Goal: Task Accomplishment & Management: Use online tool/utility

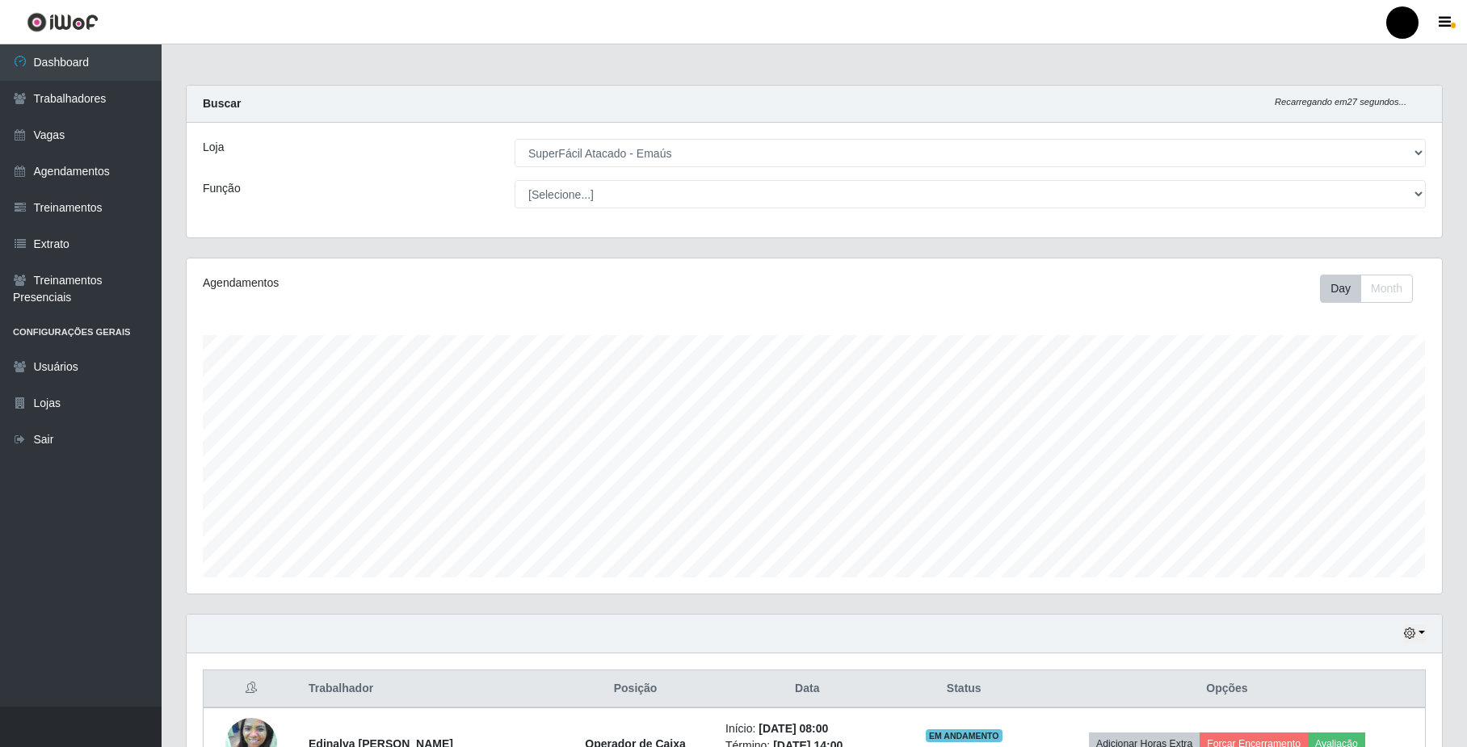
select select "407"
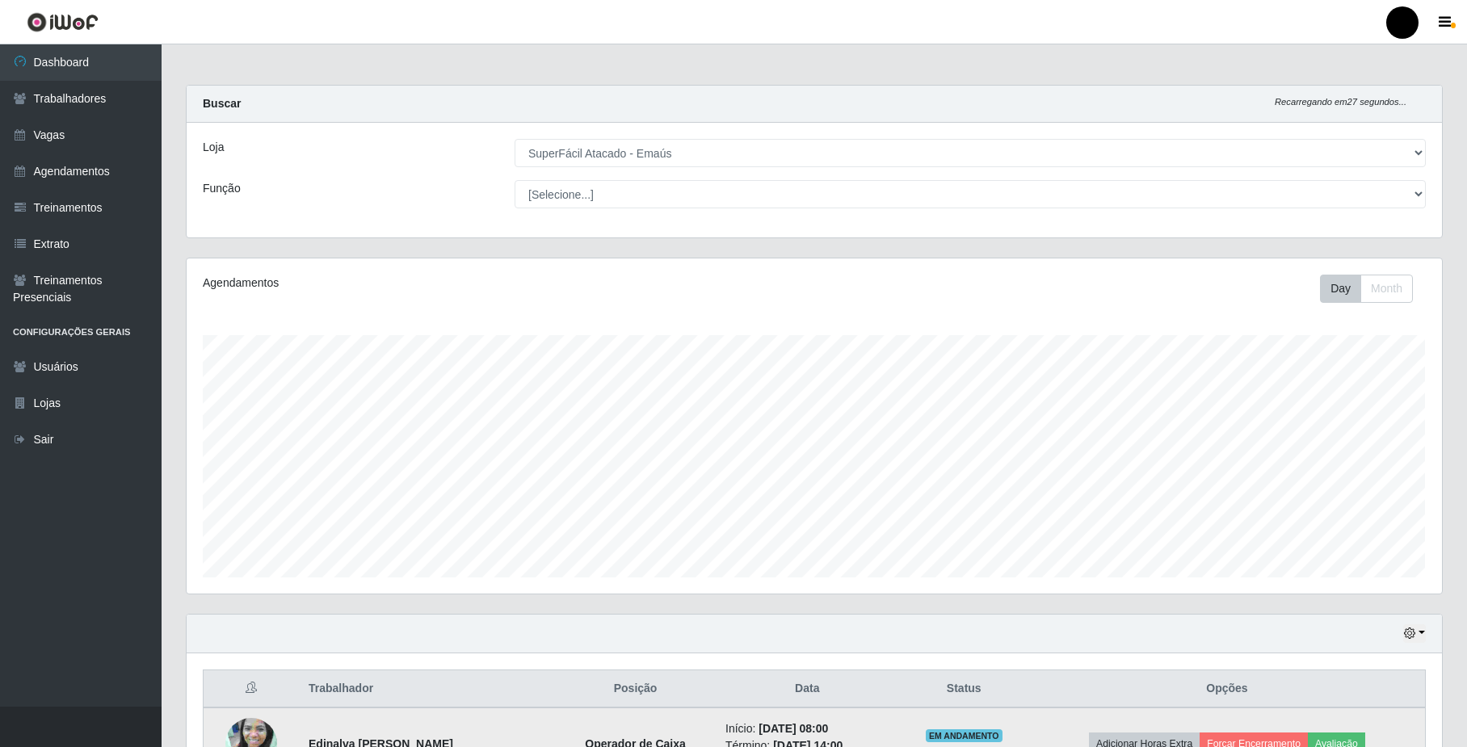
scroll to position [336, 1255]
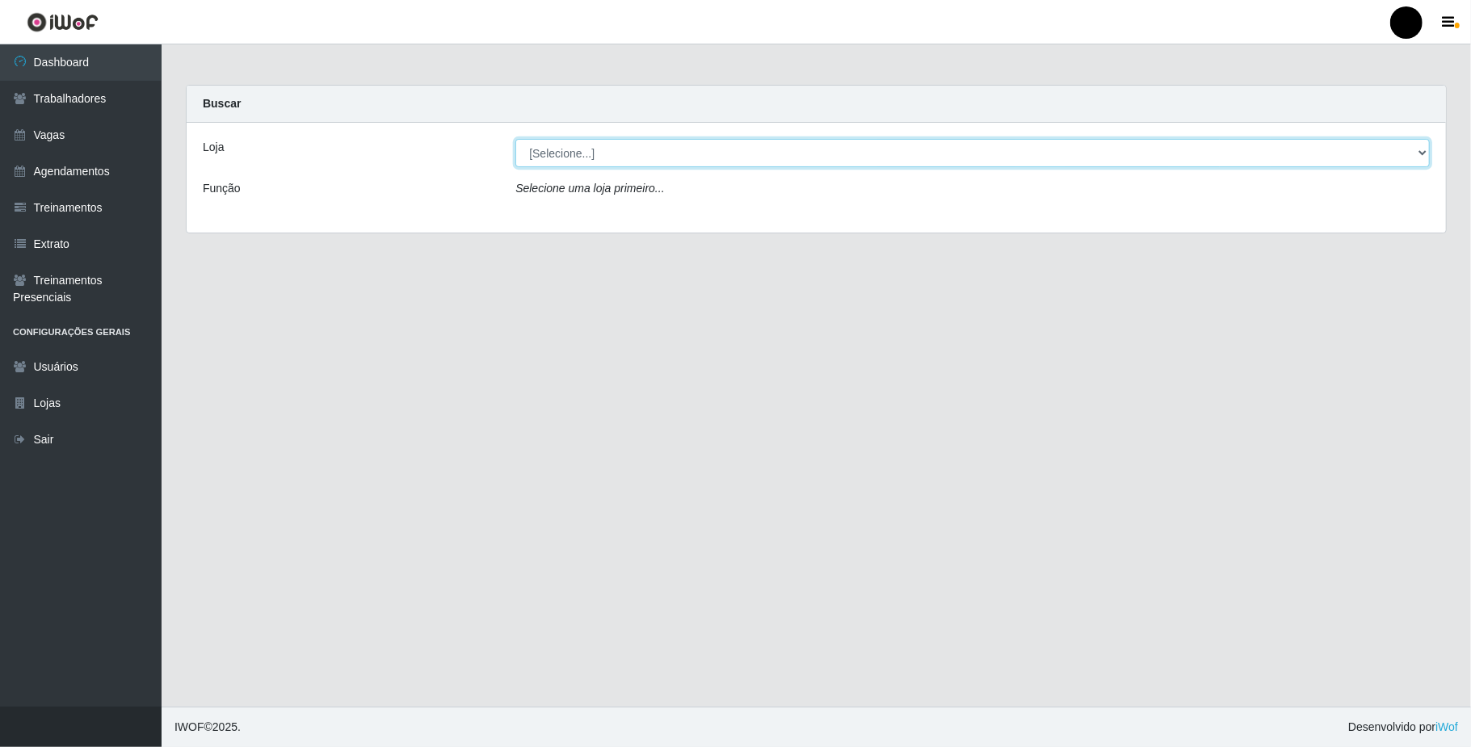
click at [1406, 156] on select "[Selecione...] SuperFácil Atacado - Emaús" at bounding box center [972, 153] width 915 height 28
select select "407"
click at [515, 139] on select "[Selecione...] SuperFácil Atacado - Emaús" at bounding box center [972, 153] width 915 height 28
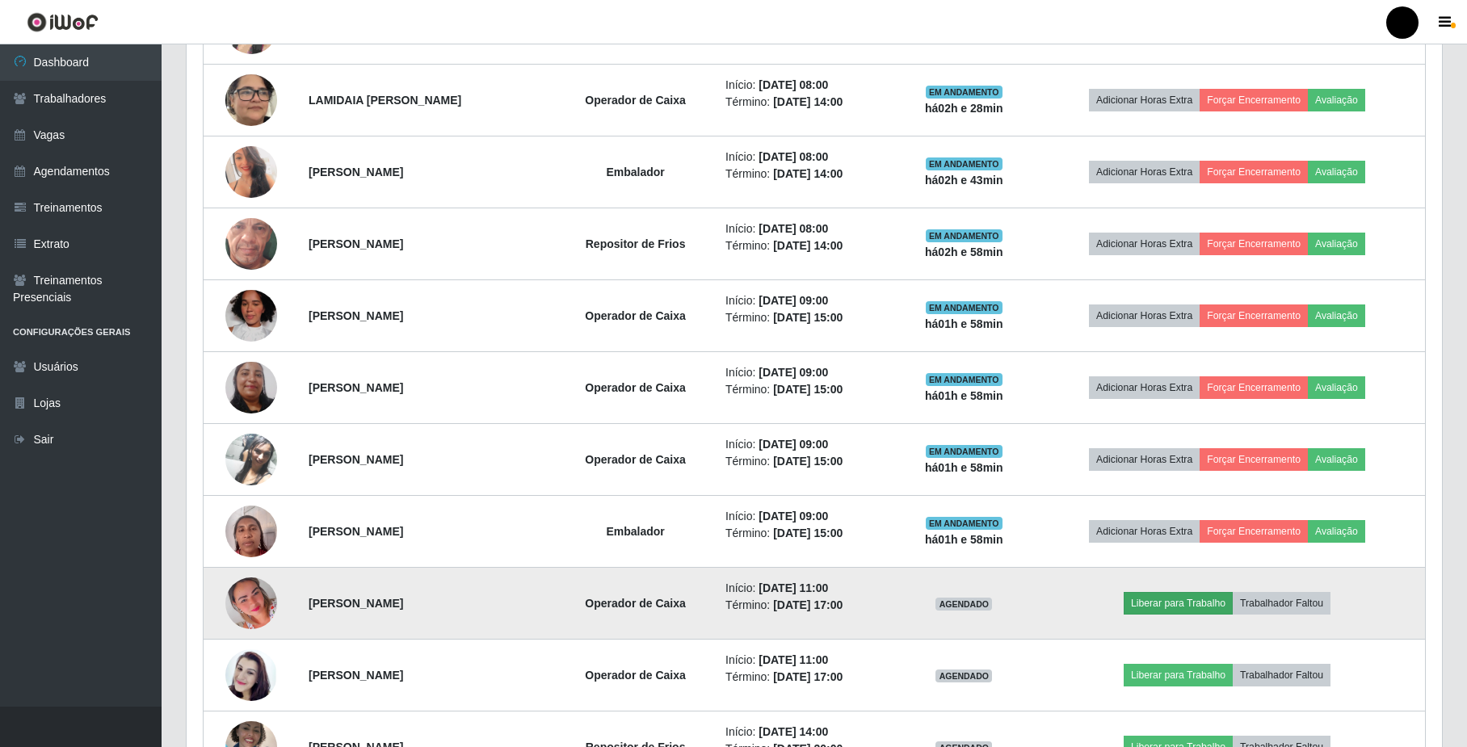
scroll to position [754, 0]
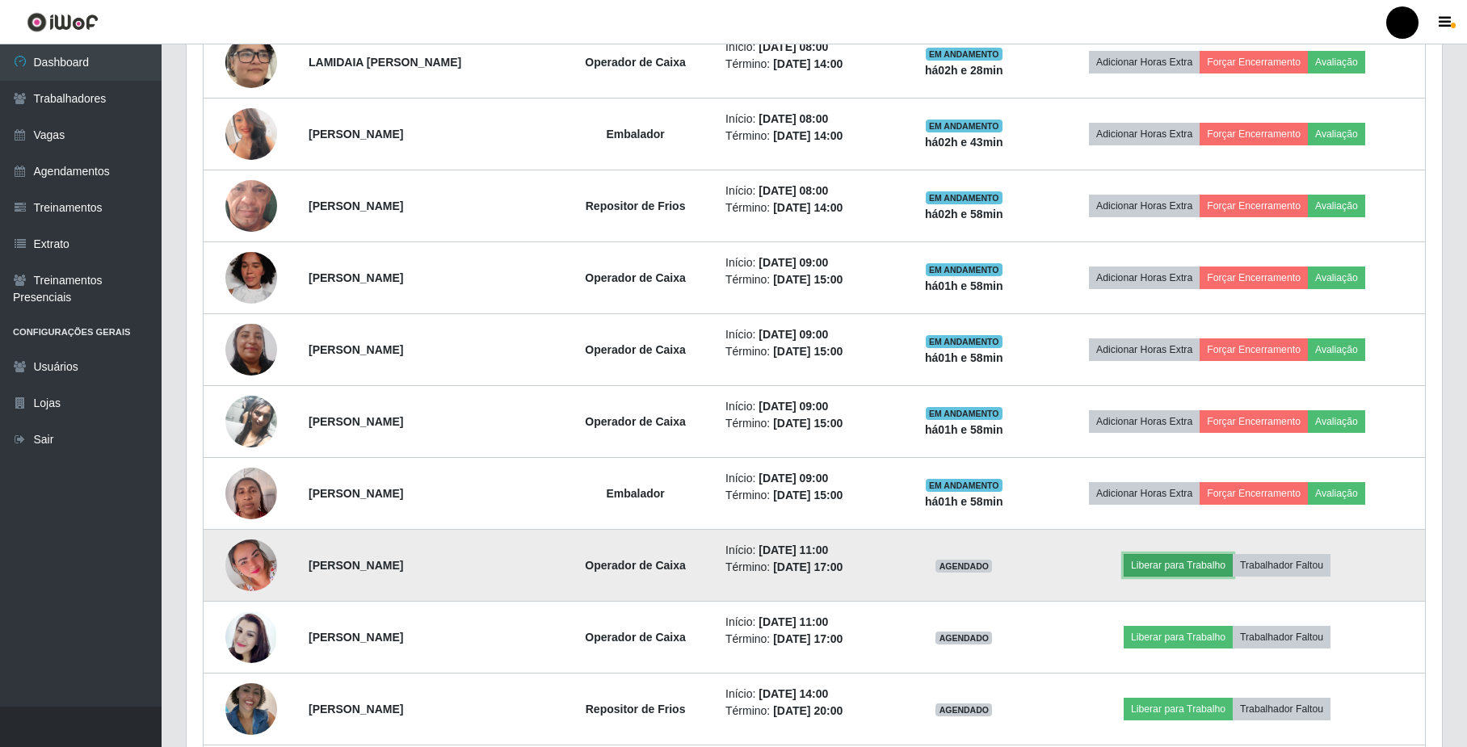
click at [1184, 564] on button "Liberar para Trabalho" at bounding box center [1178, 565] width 109 height 23
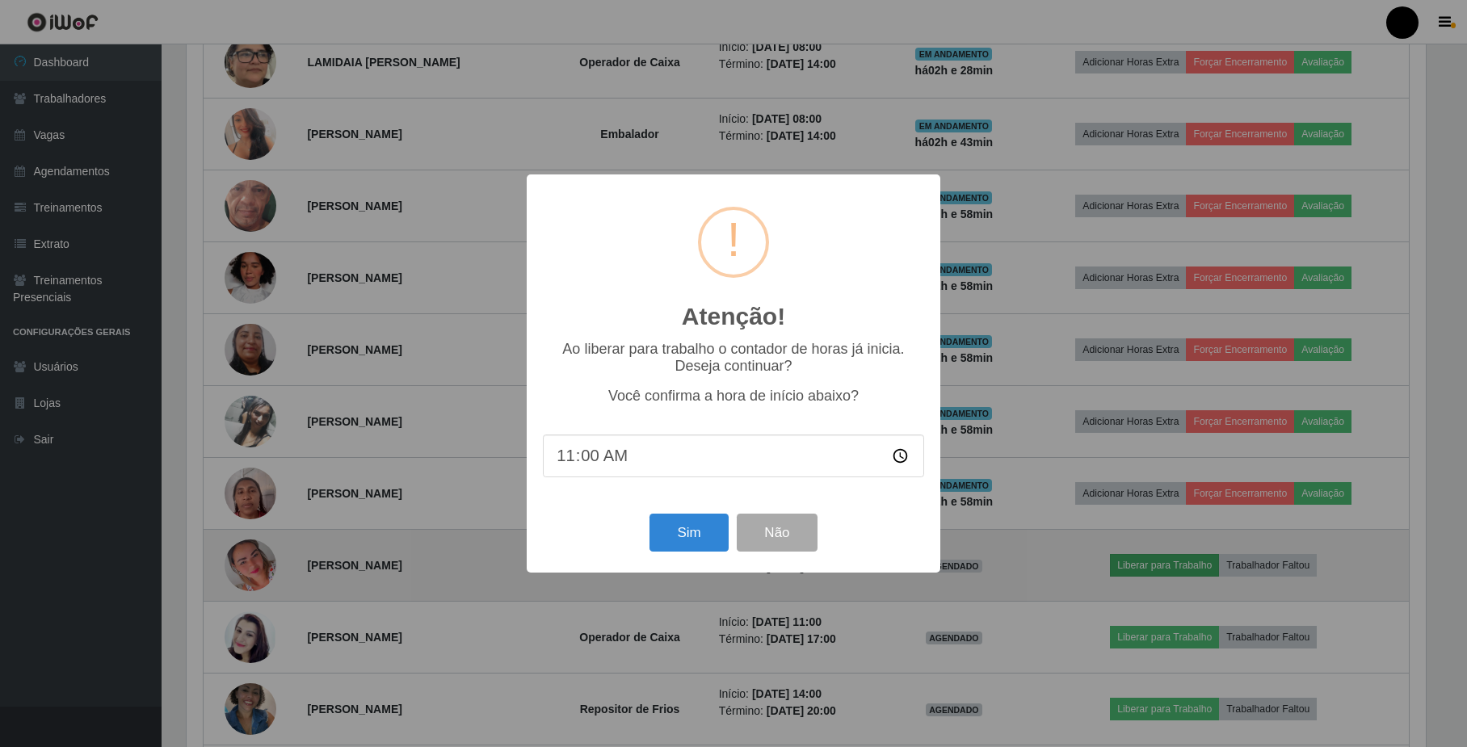
scroll to position [336, 1243]
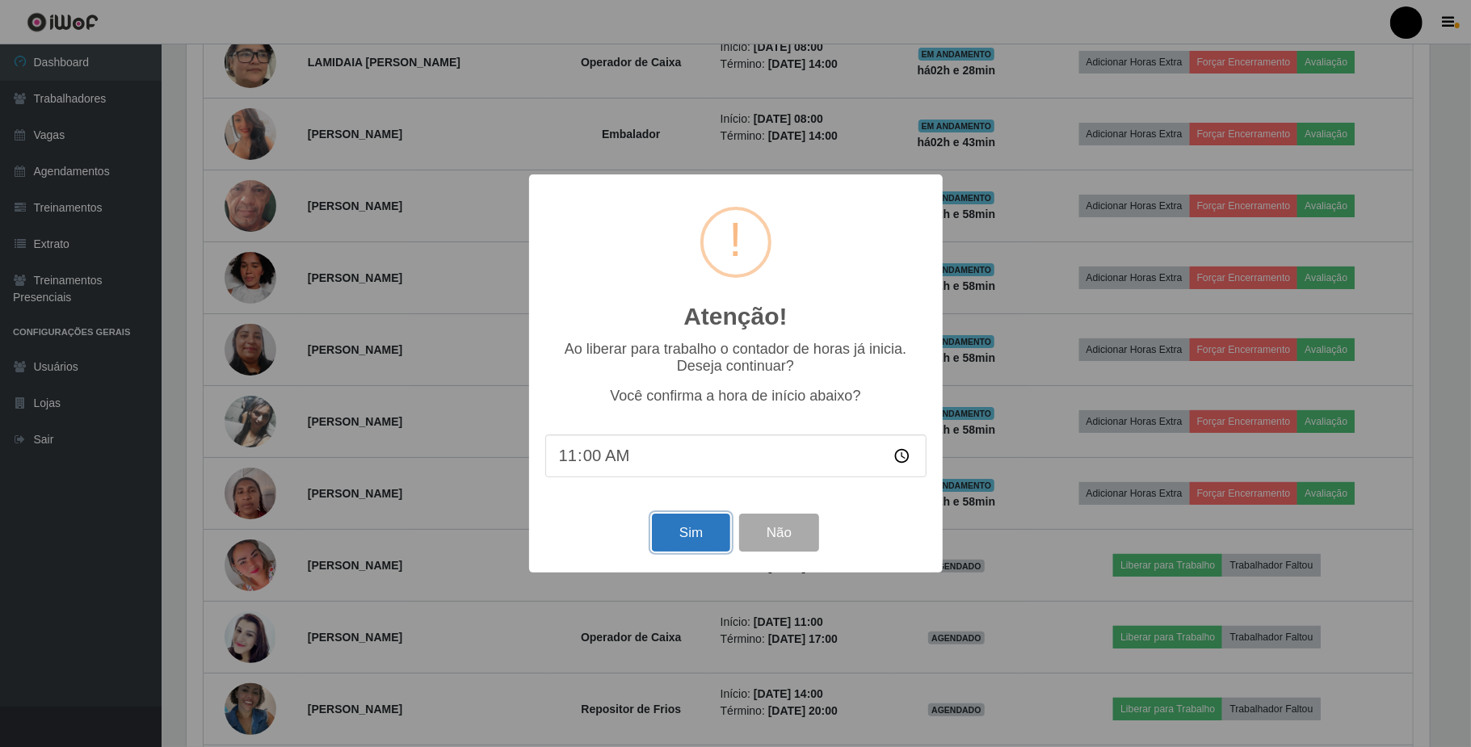
click at [696, 533] on button "Sim" at bounding box center [691, 533] width 78 height 38
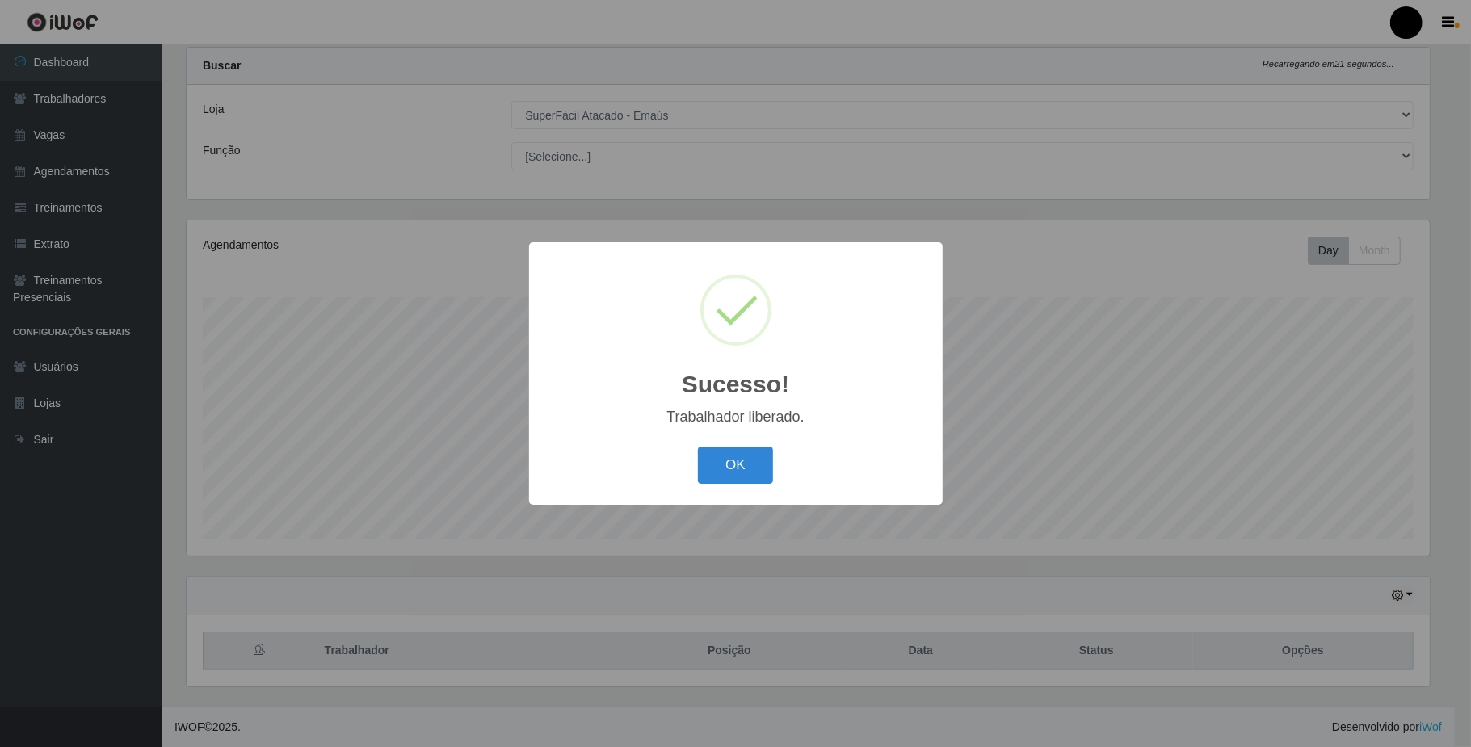
click at [1157, 638] on div "Sucesso! × Trabalhador liberado. OK Cancel" at bounding box center [735, 373] width 1471 height 747
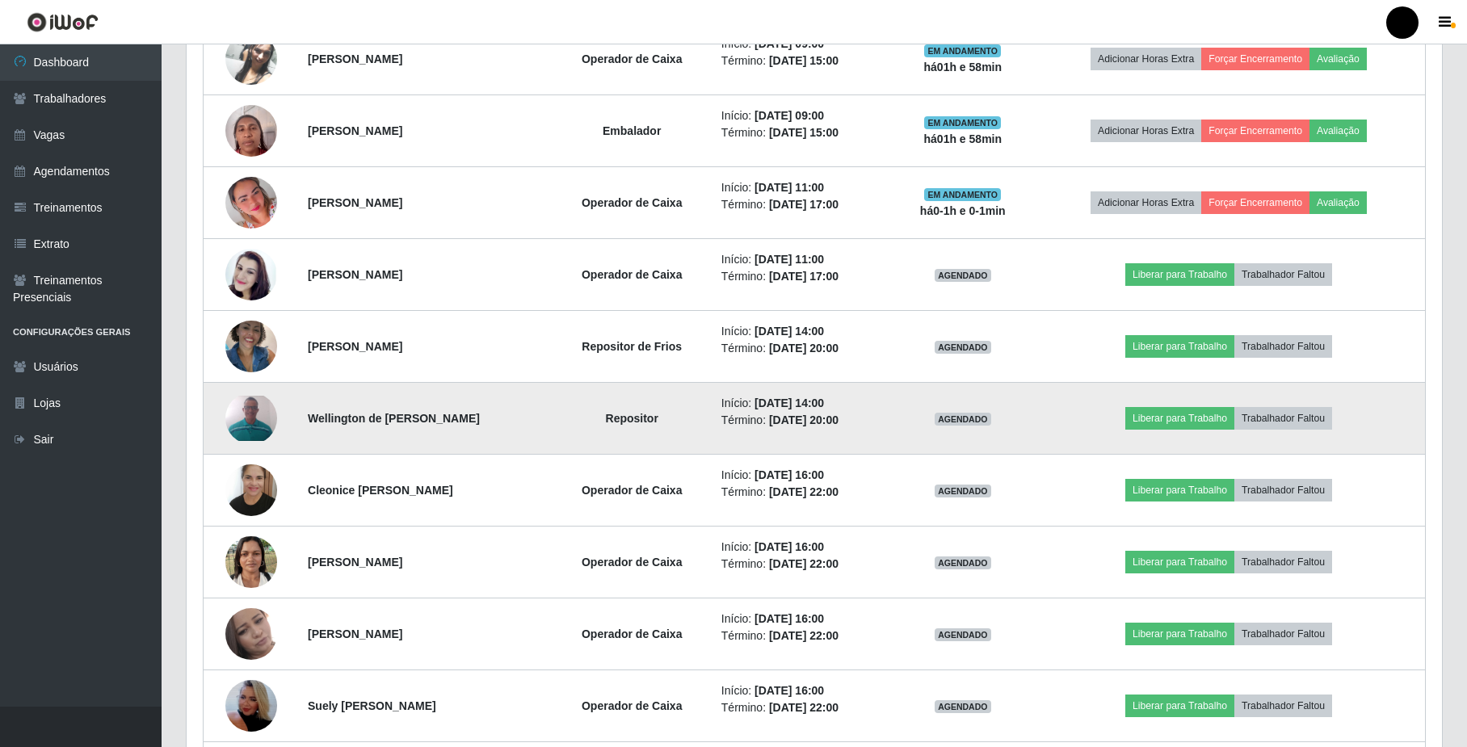
scroll to position [1118, 0]
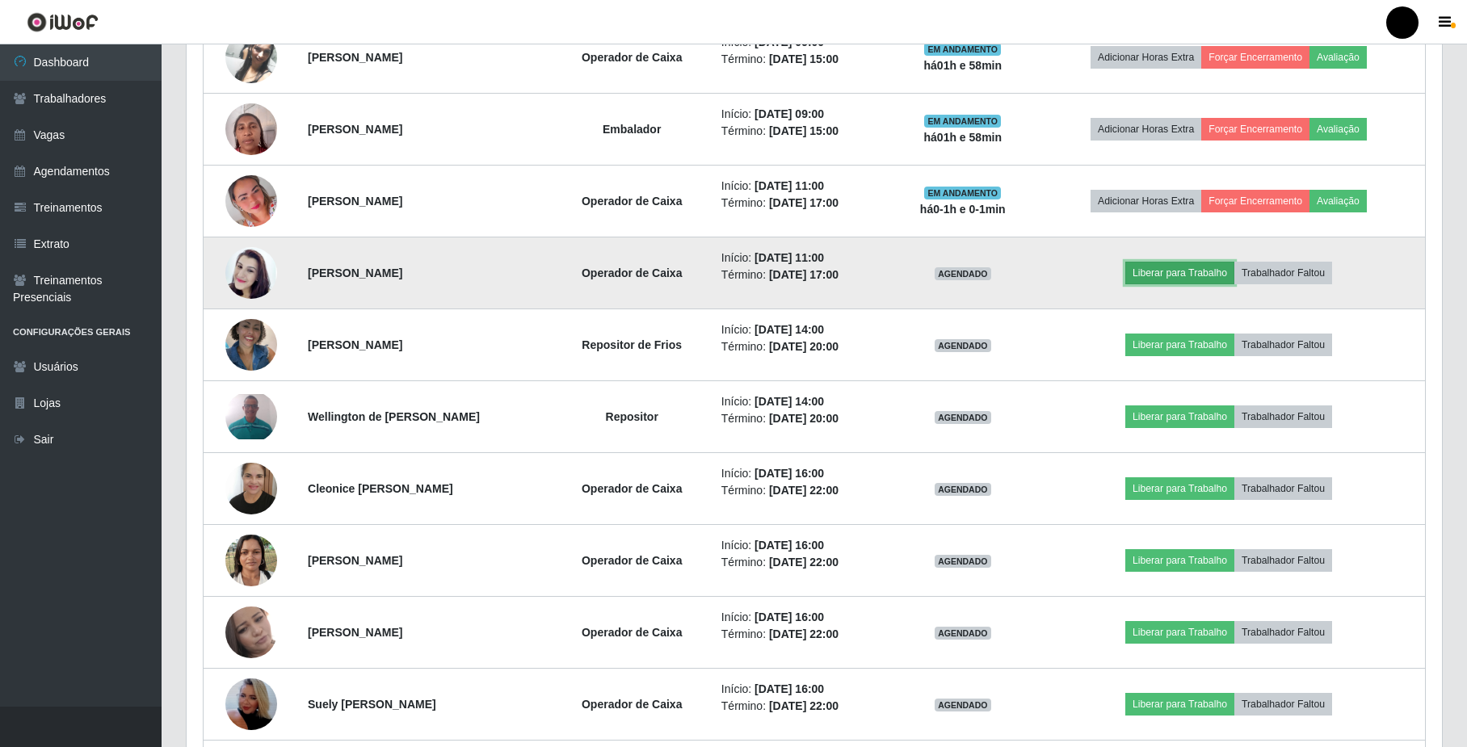
click at [1194, 275] on button "Liberar para Trabalho" at bounding box center [1179, 273] width 109 height 23
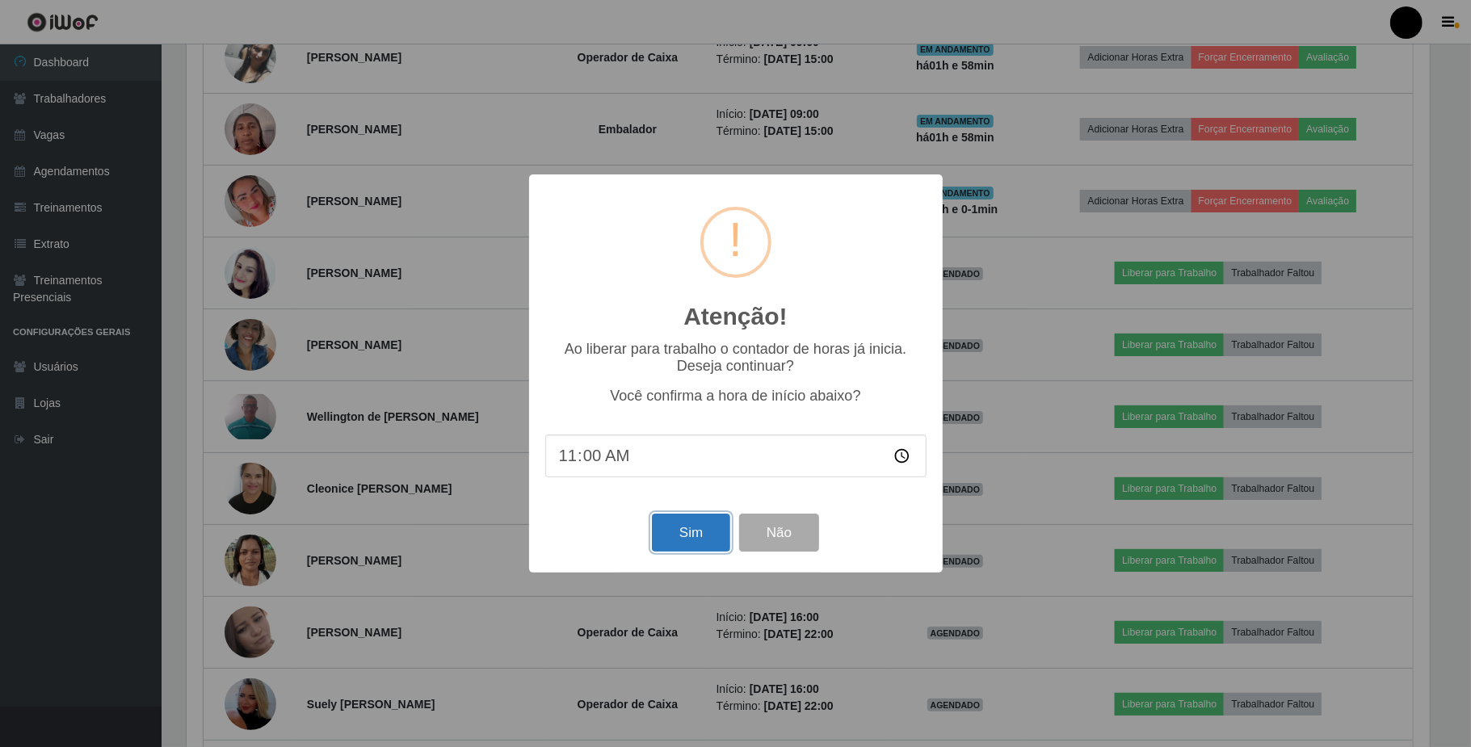
click at [716, 530] on button "Sim" at bounding box center [691, 533] width 78 height 38
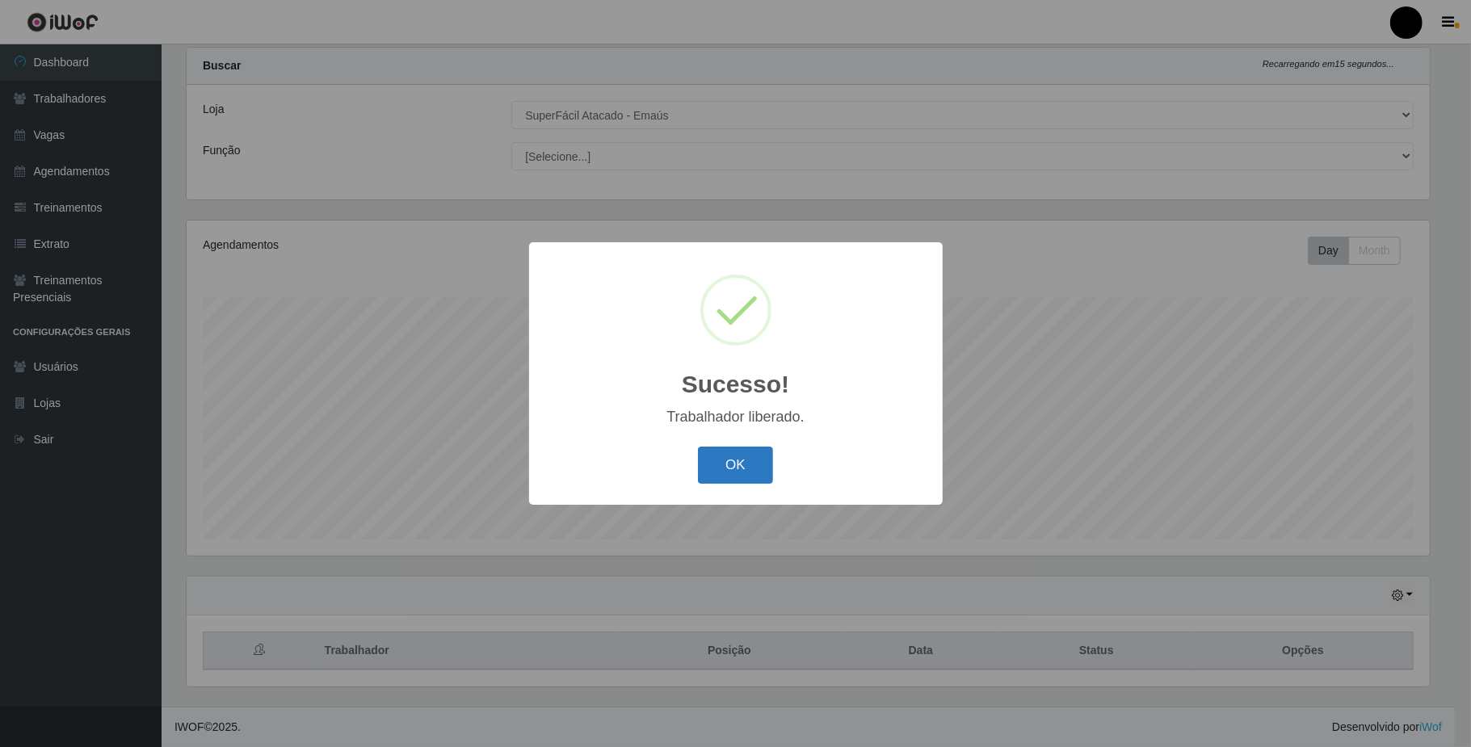
click at [738, 475] on button "OK" at bounding box center [735, 466] width 75 height 38
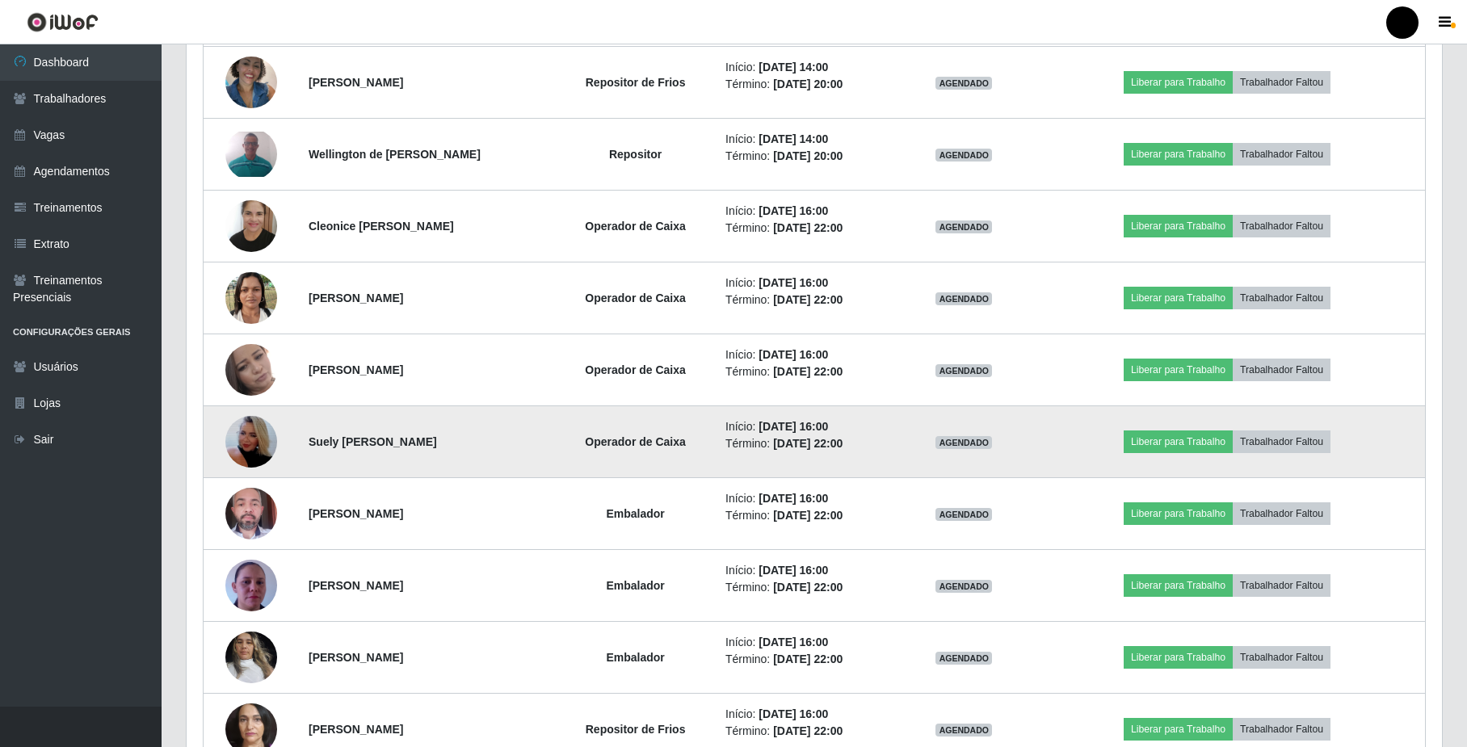
scroll to position [1226, 0]
